Goal: Contribute content

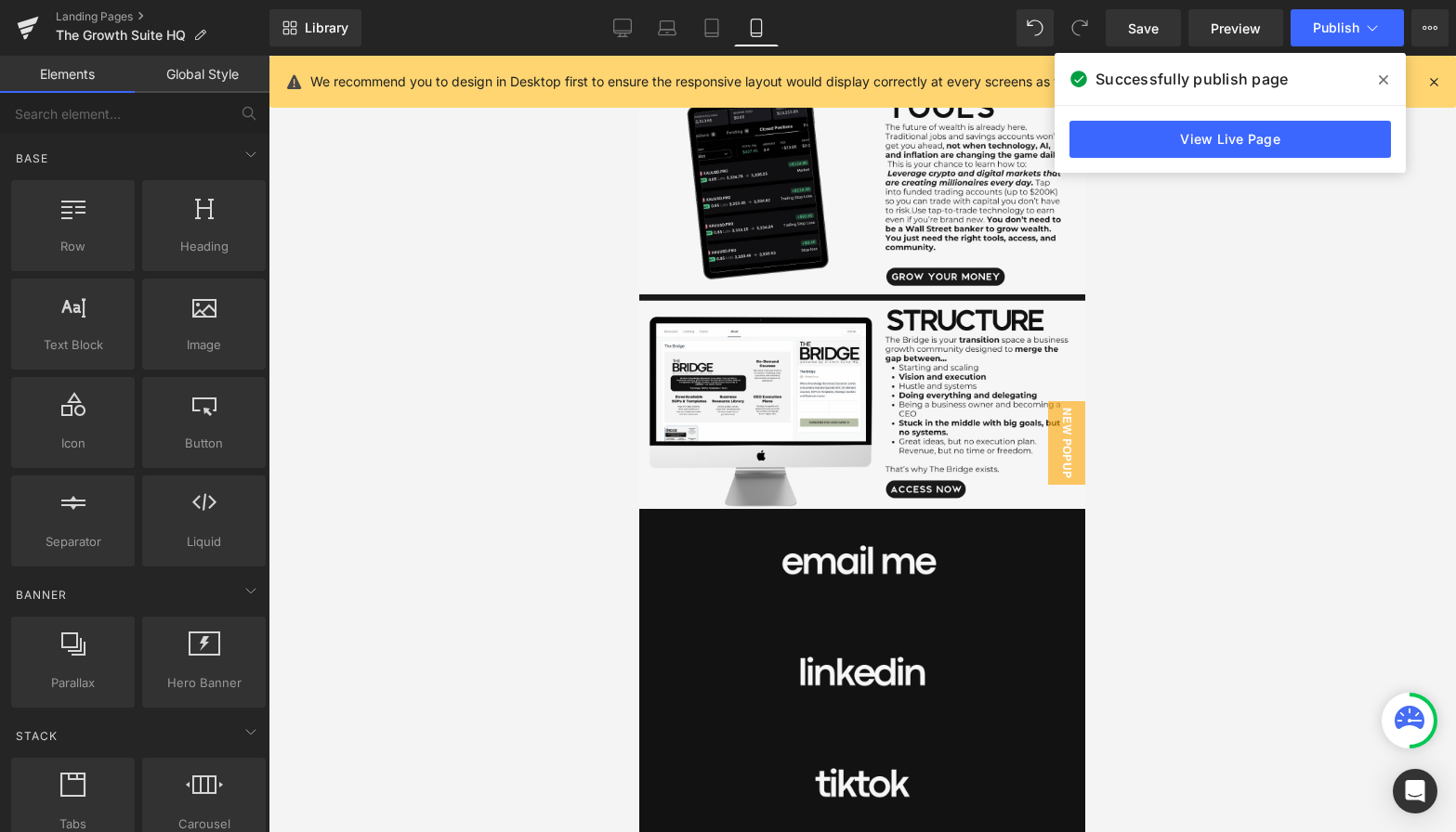
click at [1223, 312] on div at bounding box center [862, 444] width 1187 height 777
click at [1063, 444] on span "New Popup" at bounding box center [1067, 444] width 37 height 84
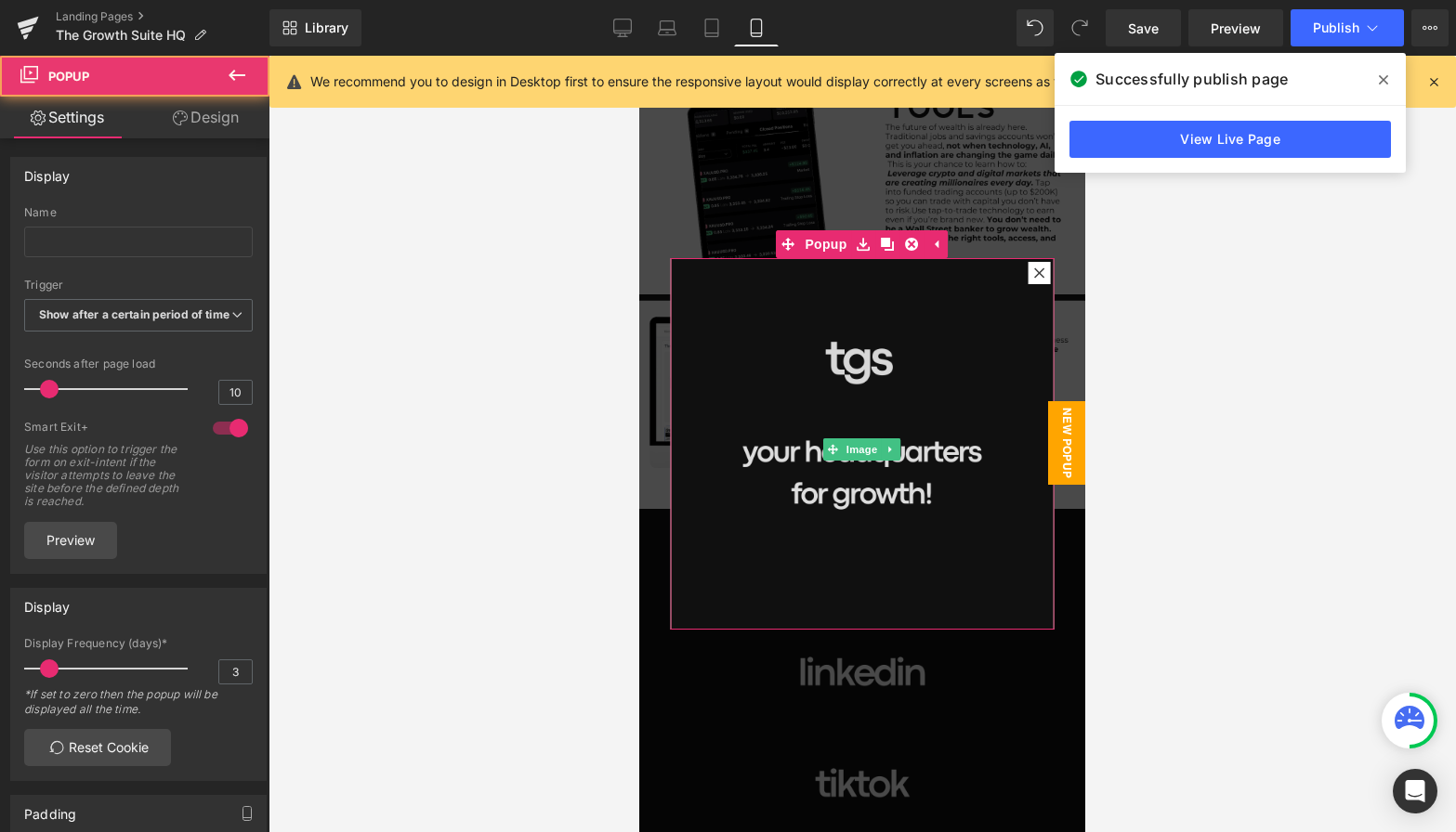
click at [806, 378] on img at bounding box center [862, 450] width 384 height 384
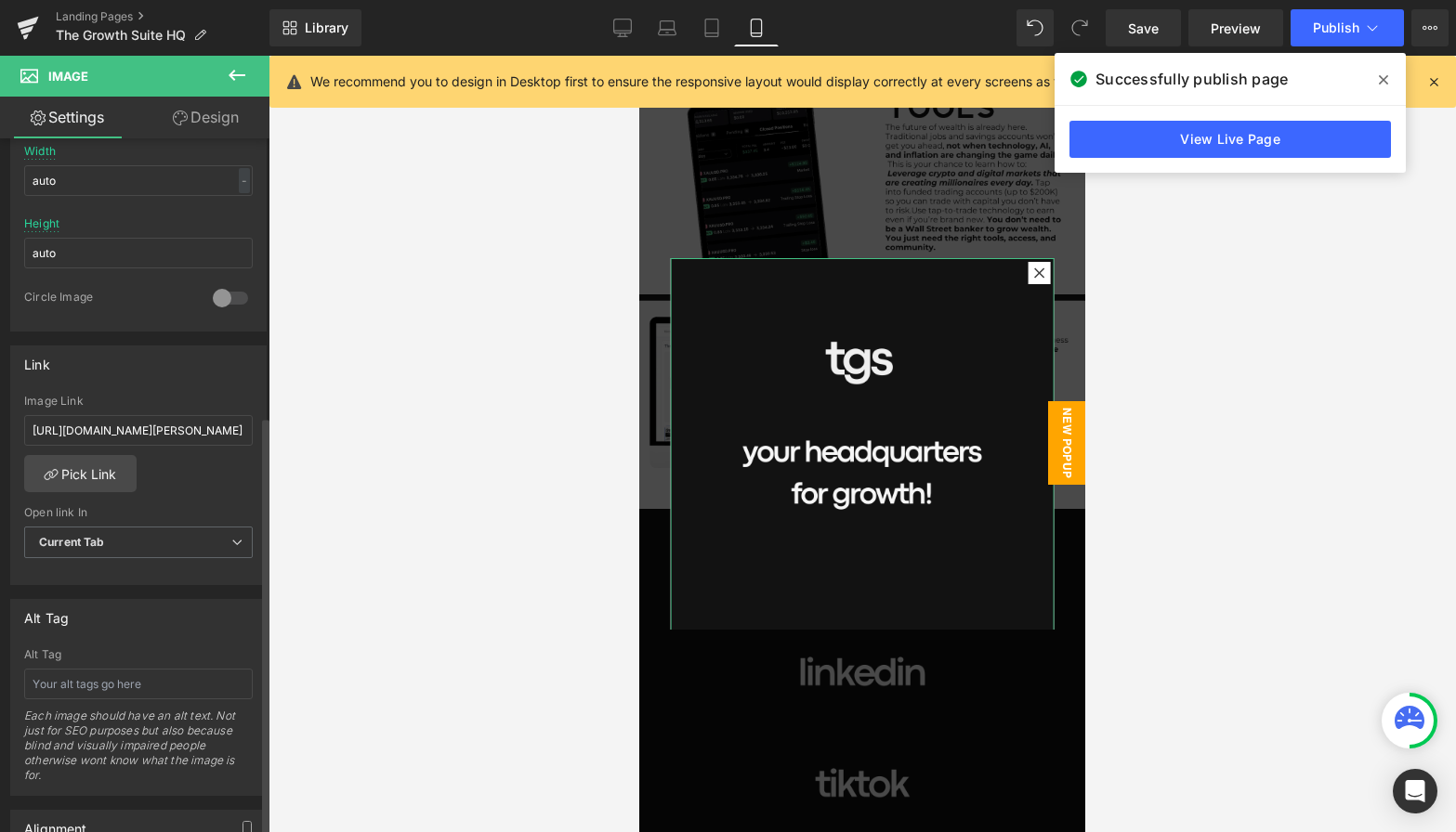
scroll to position [562, 0]
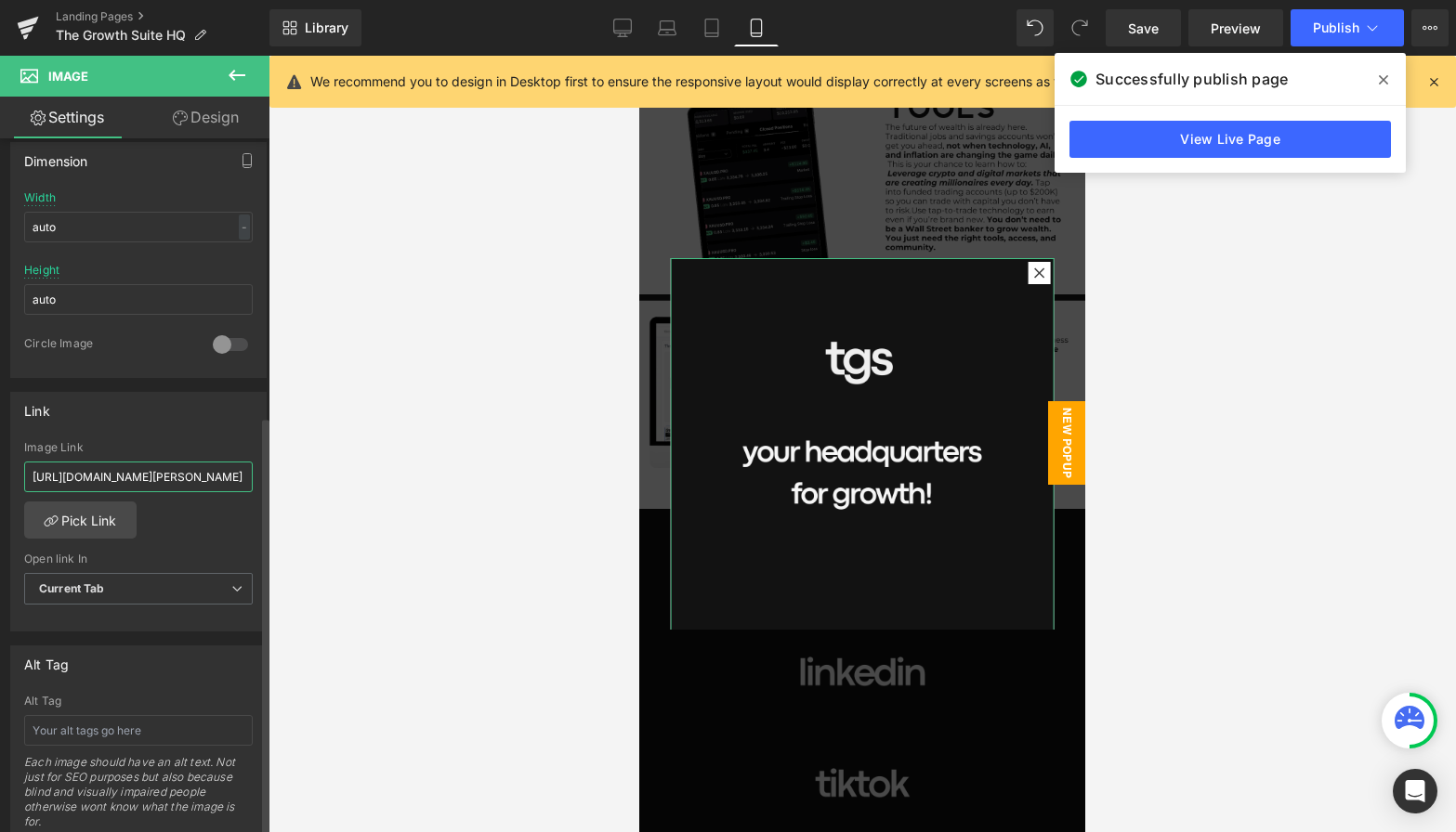
click at [101, 471] on input "[URL][DOMAIN_NAME][PERSON_NAME]" at bounding box center [138, 476] width 229 height 31
click at [203, 430] on div "Link Image Link Pick Link Current Tab New Tab Open link In Current Tab Current …" at bounding box center [138, 513] width 257 height 241
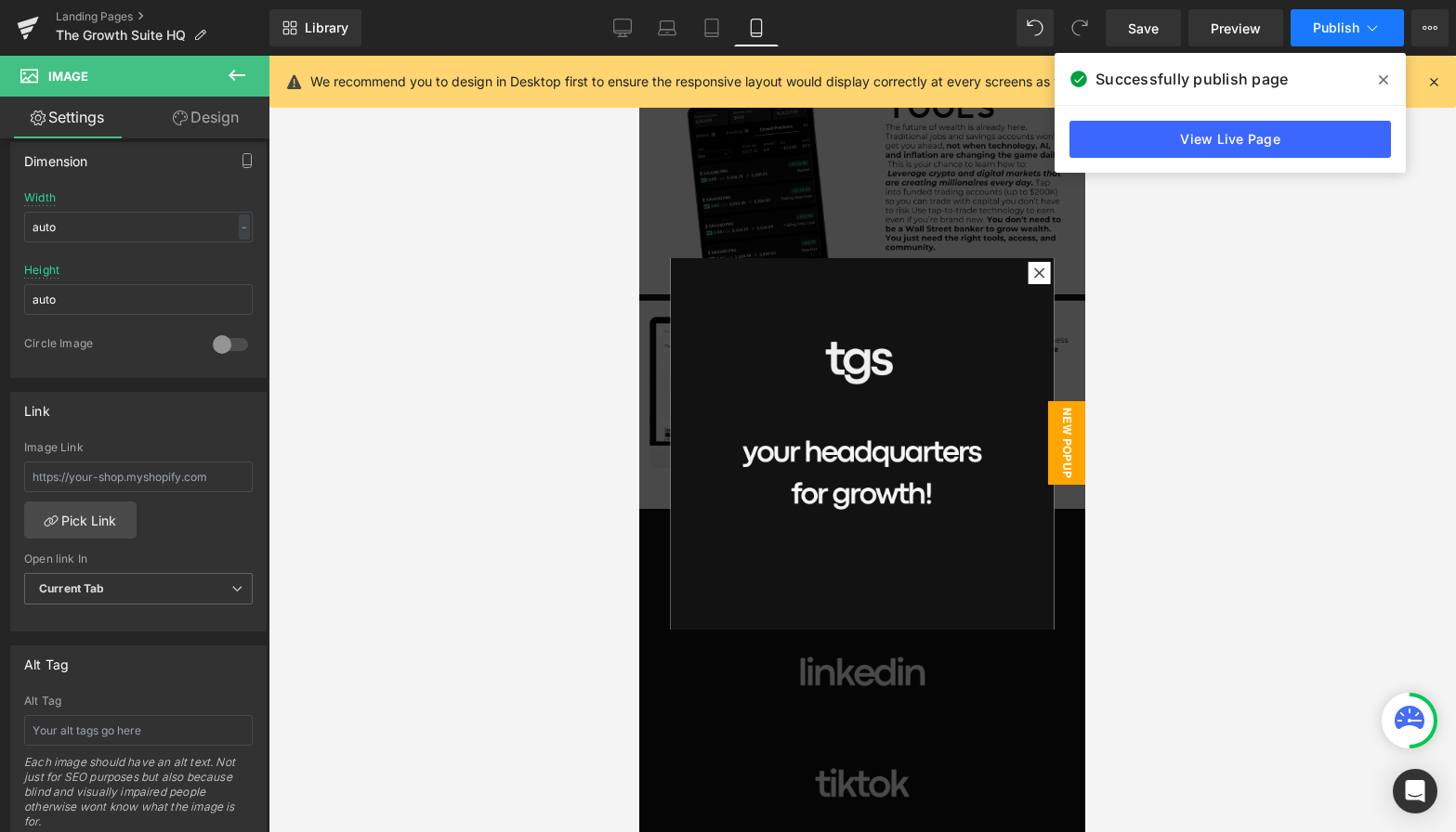
click at [1358, 34] on span "Publish" at bounding box center [1336, 28] width 47 height 15
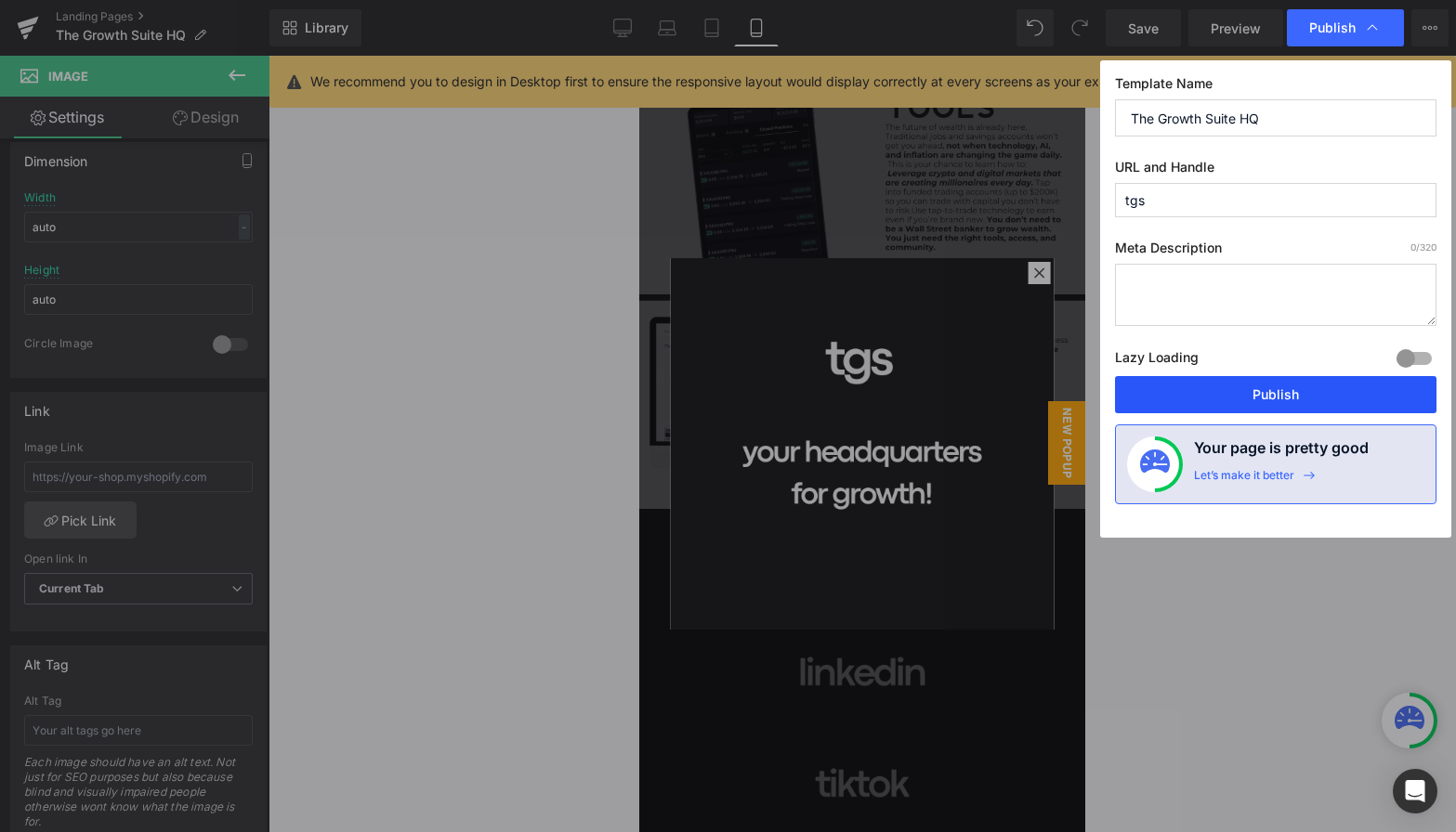
click at [1243, 401] on button "Publish" at bounding box center [1276, 395] width 321 height 37
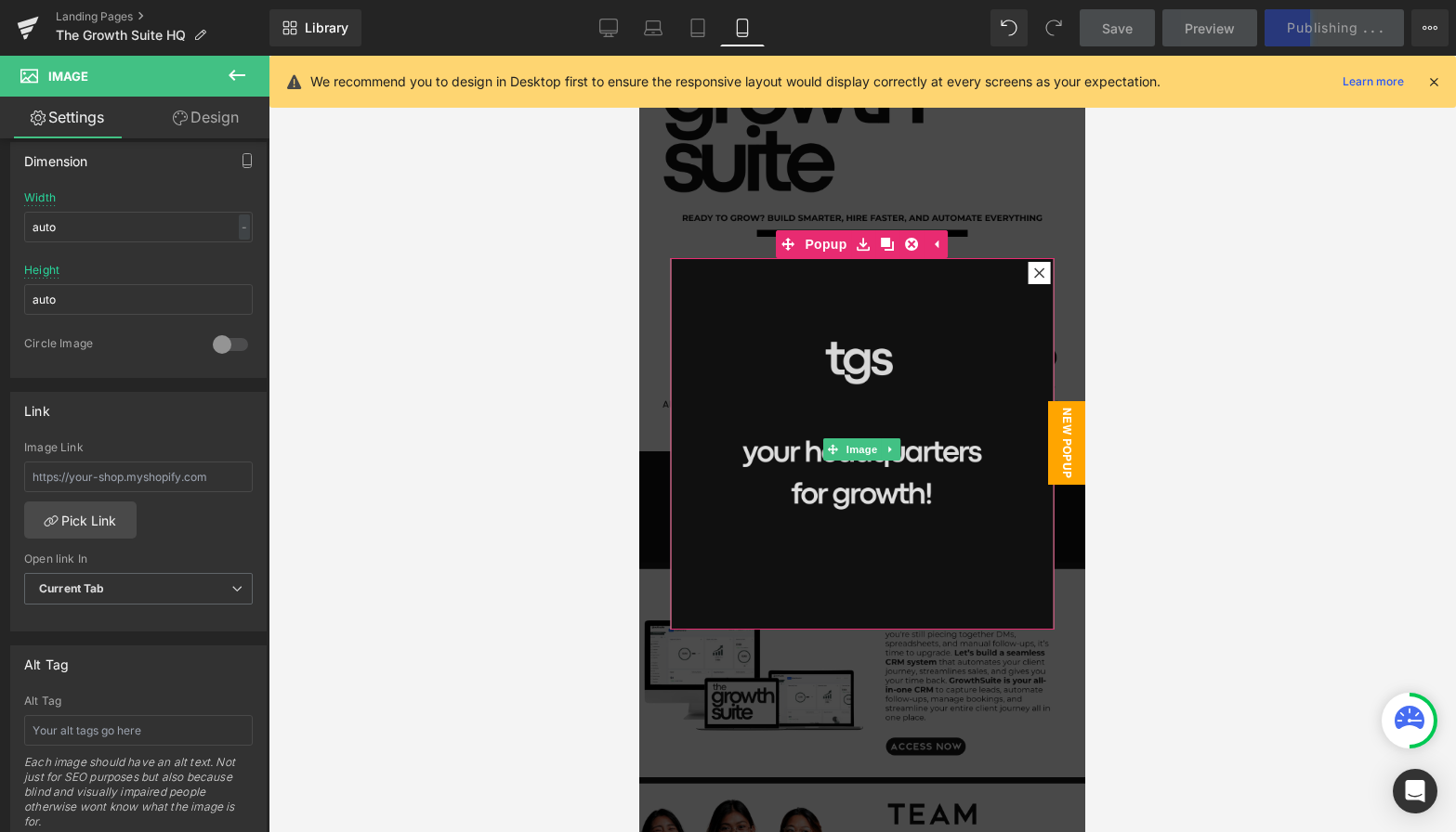
scroll to position [0, 0]
